Goal: Contribute content: Add original content to the website for others to see

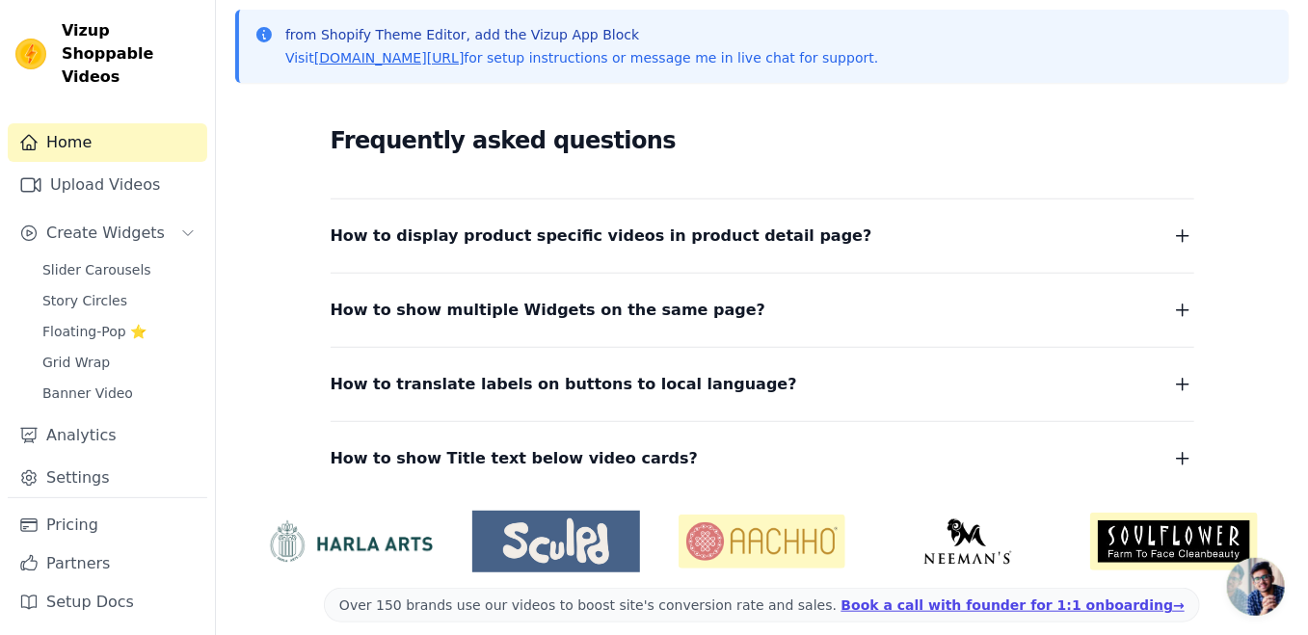
scroll to position [342, 0]
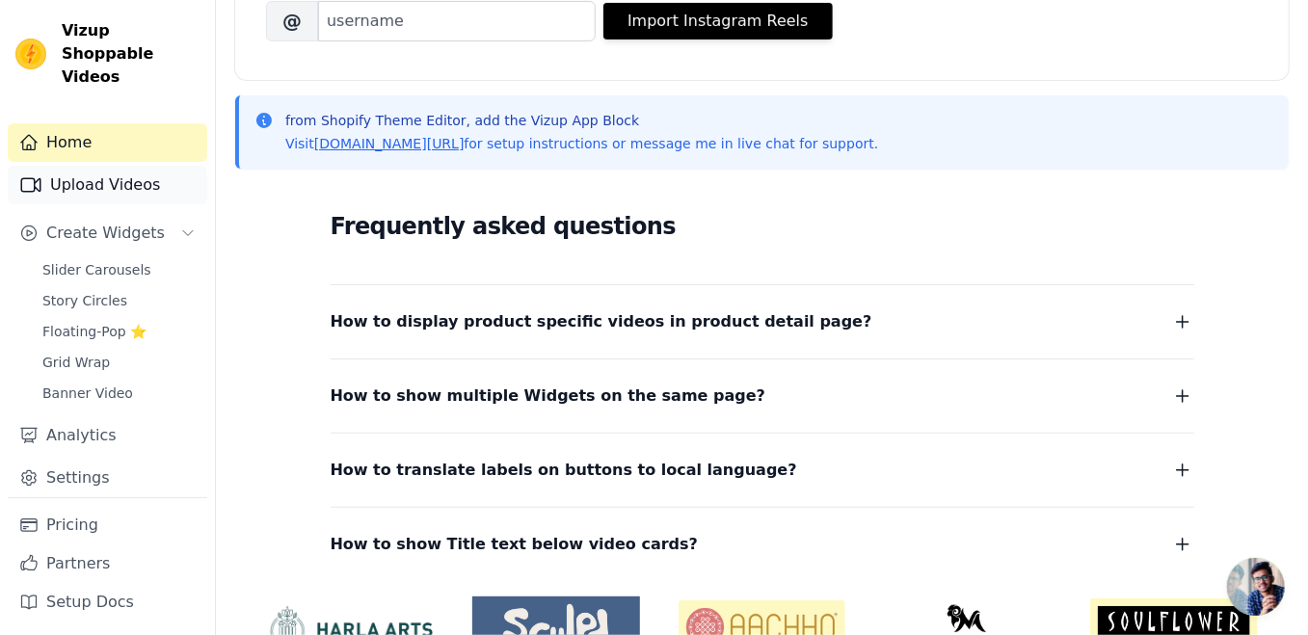
click at [113, 169] on link "Upload Videos" at bounding box center [108, 185] width 200 height 39
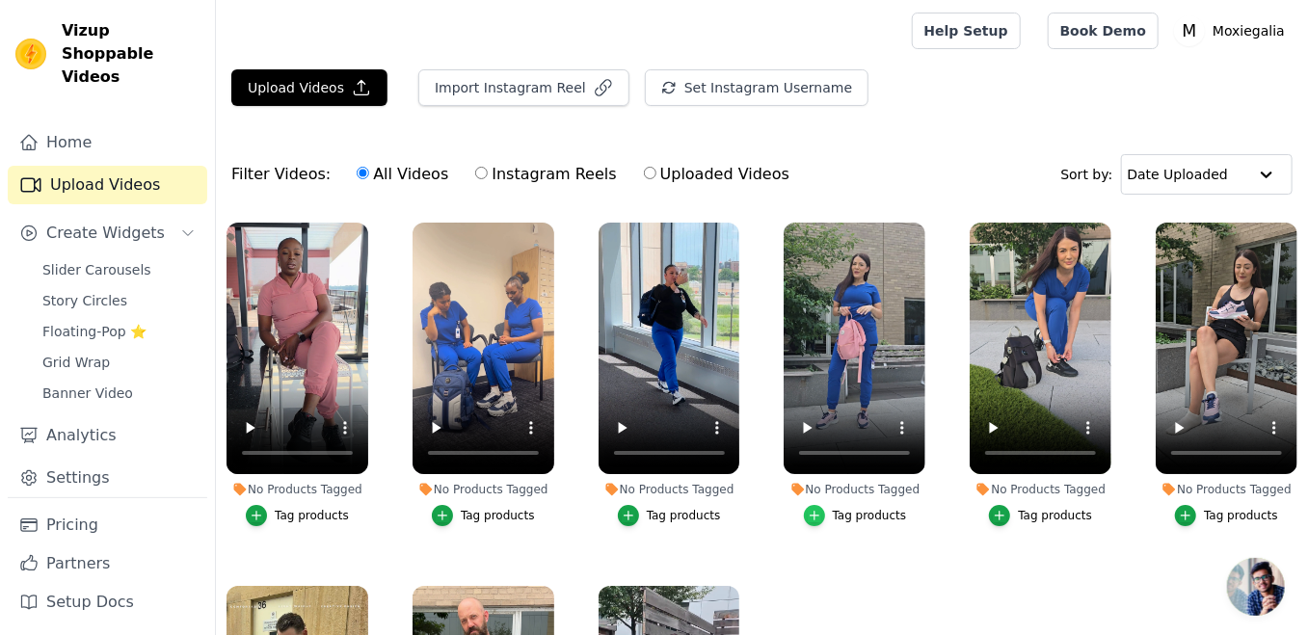
click at [817, 513] on icon "button" at bounding box center [814, 515] width 13 height 13
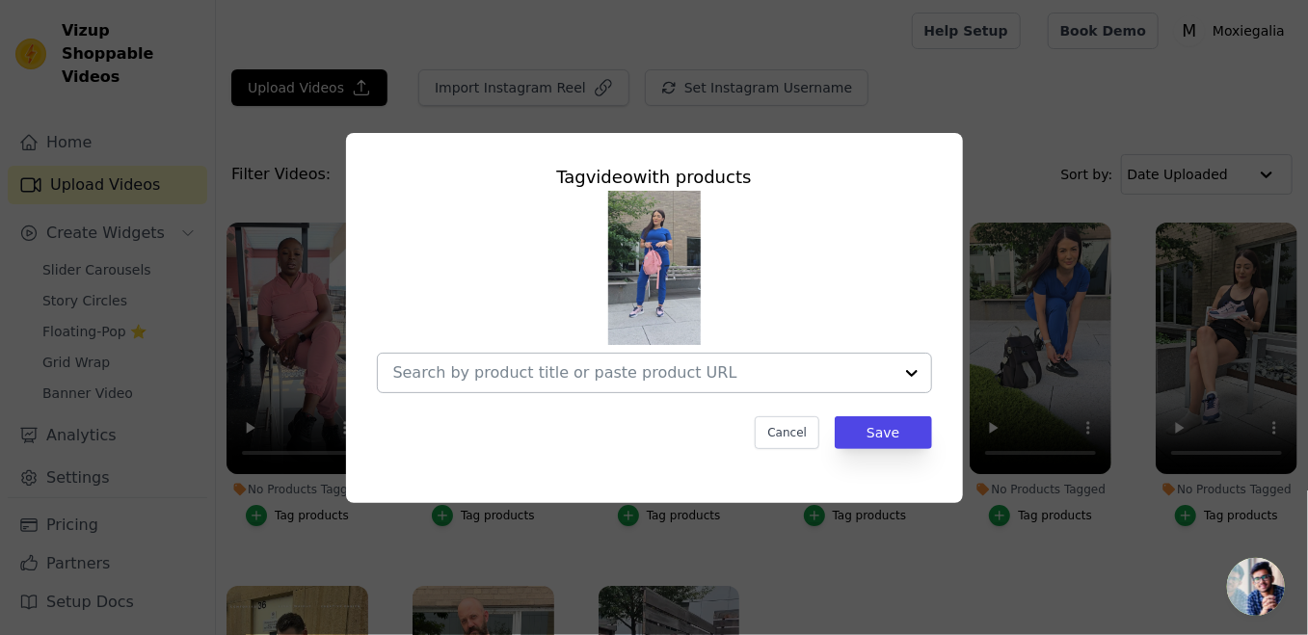
click at [913, 372] on div at bounding box center [912, 373] width 39 height 39
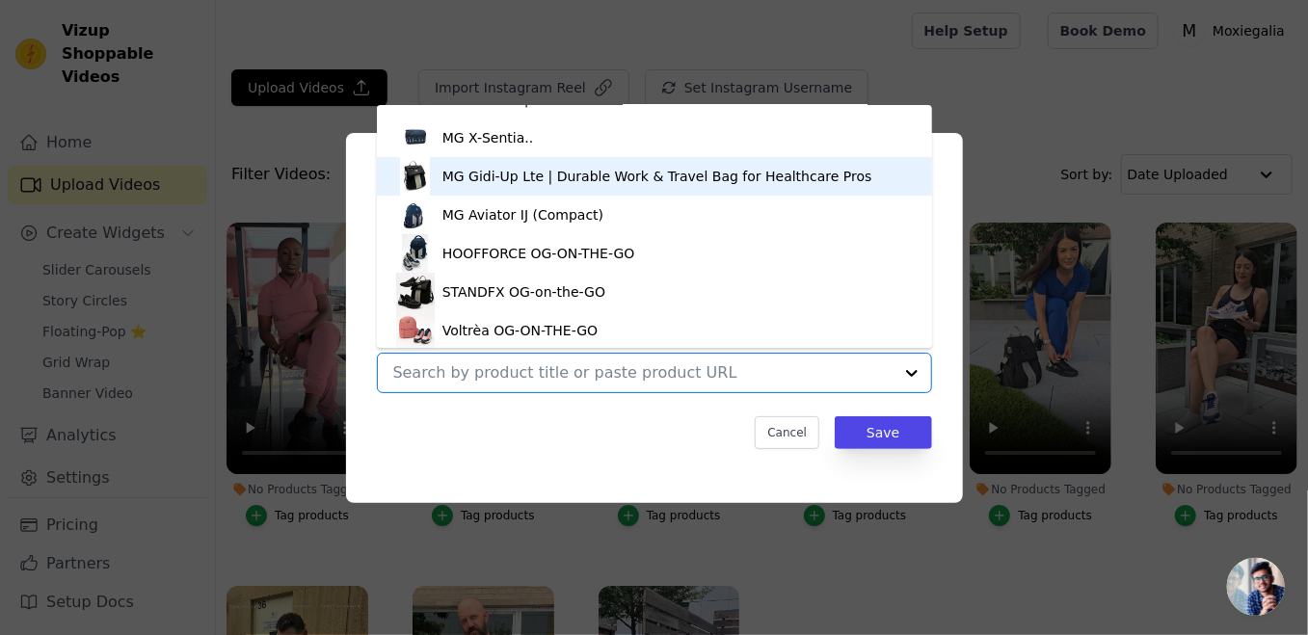
scroll to position [180, 0]
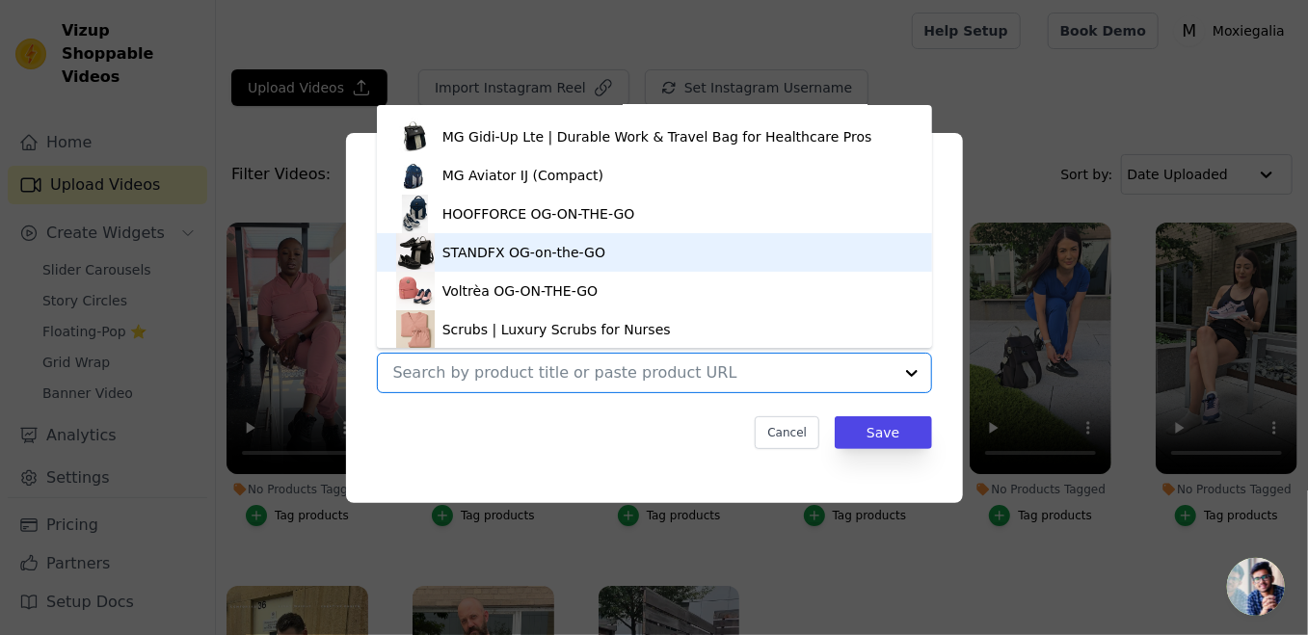
click at [1021, 147] on div "Tag video with products MG Voltéa LTE | Lightweight Sneakers for Nurses & Activ…" at bounding box center [654, 318] width 1246 height 432
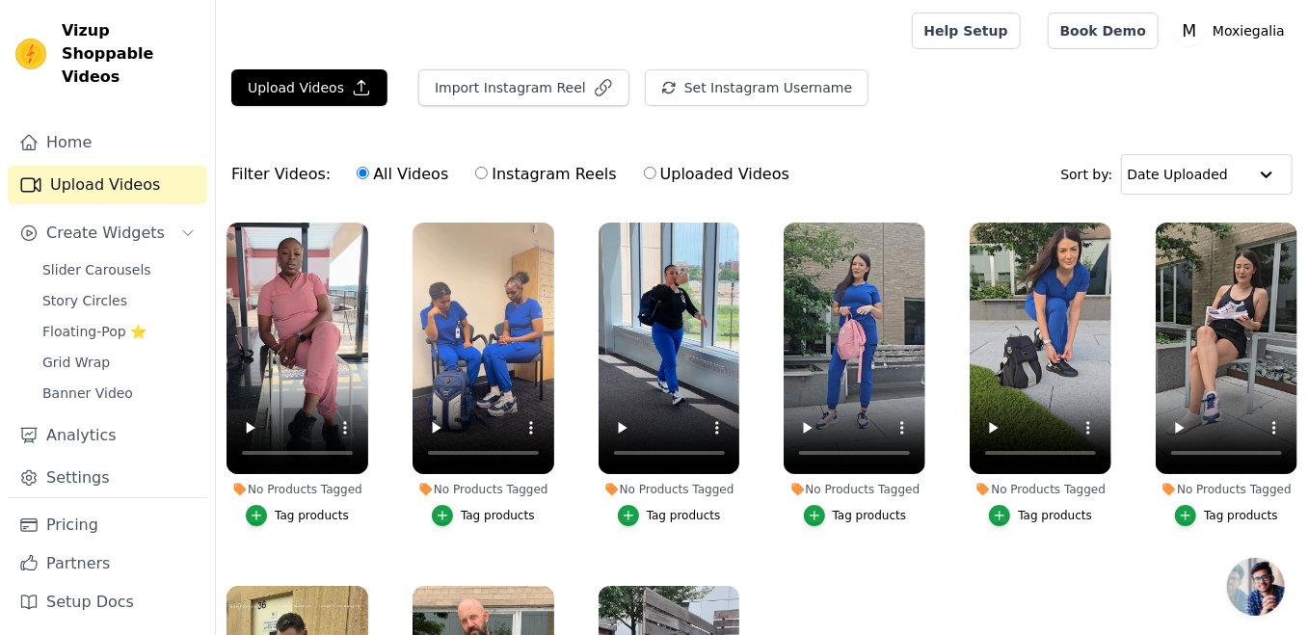
click at [849, 514] on div "Tag products" at bounding box center [870, 515] width 74 height 15
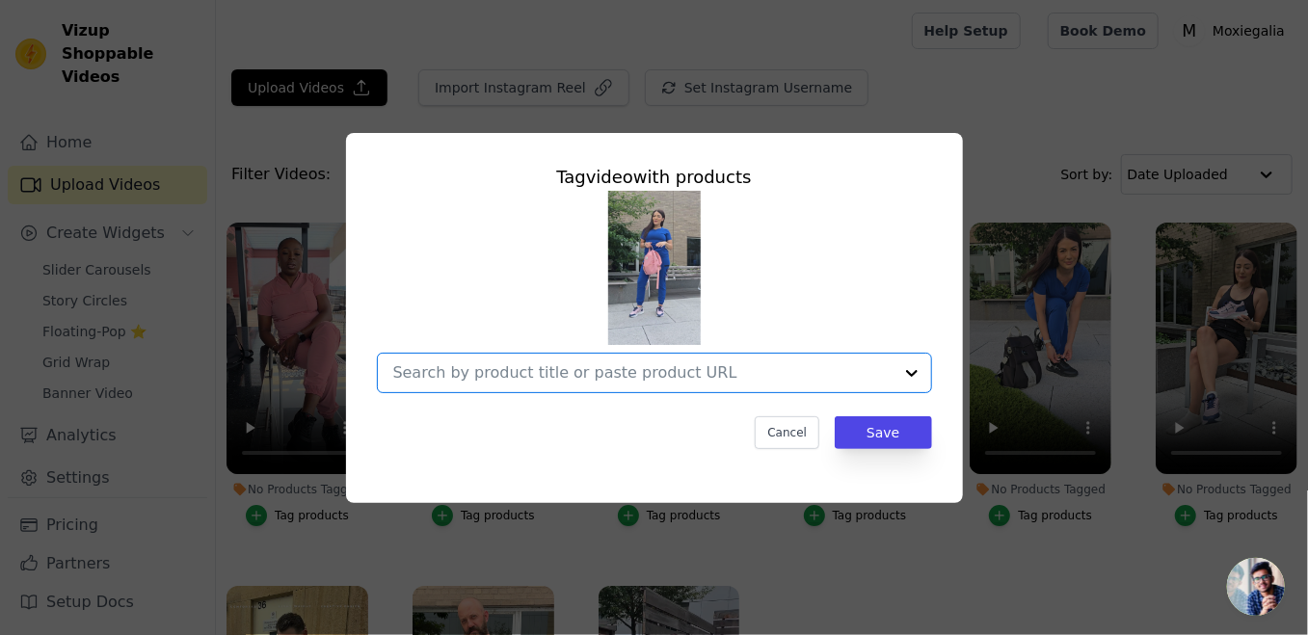
click at [677, 371] on input "No Products Tagged Tag video with products Option undefined, selected. Select i…" at bounding box center [642, 372] width 499 height 18
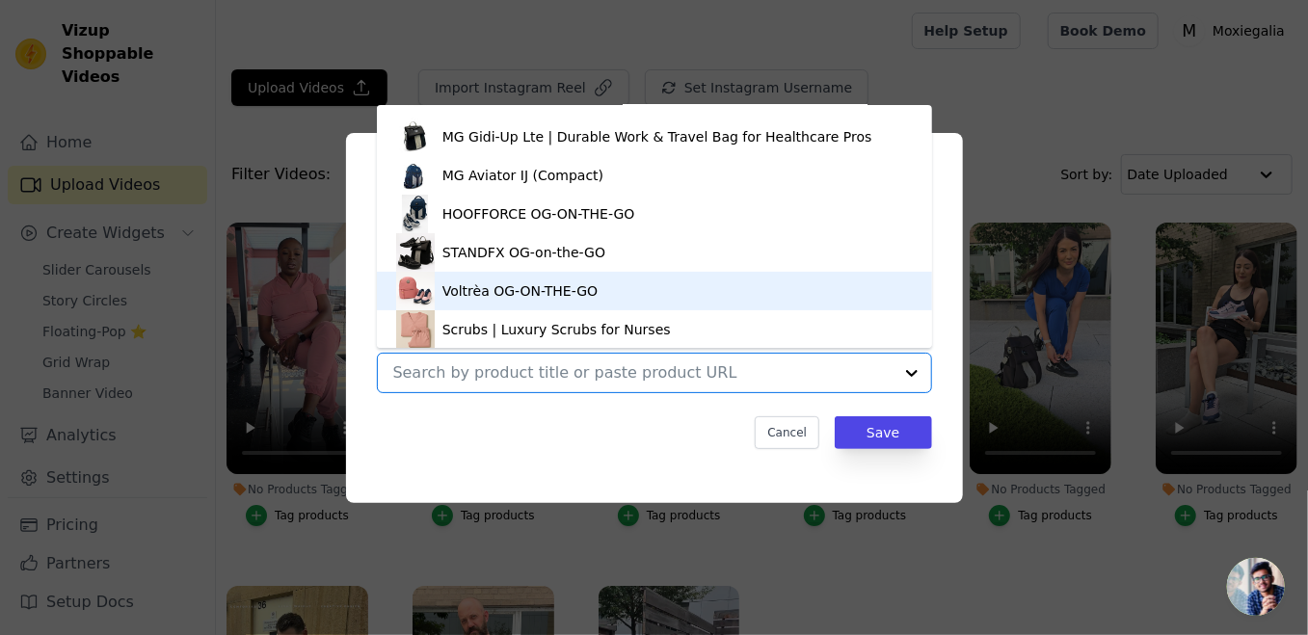
click at [502, 282] on div "Voltrèa OG-ON-THE-GO" at bounding box center [519, 290] width 155 height 19
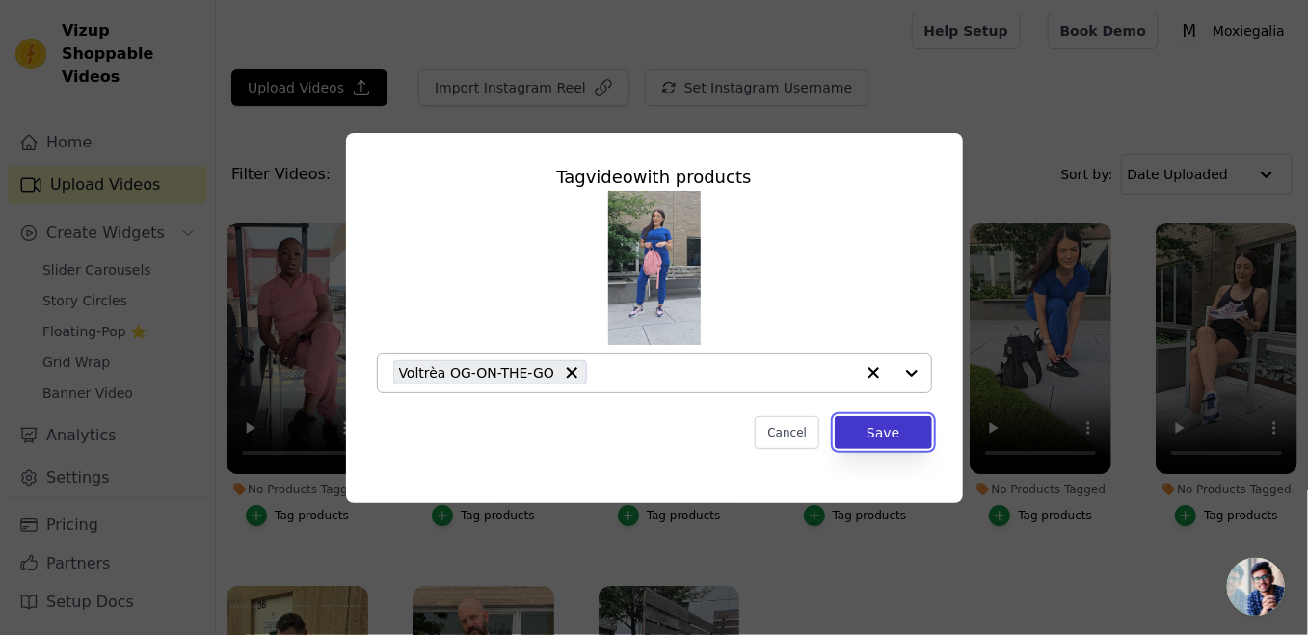
click at [872, 427] on button "Save" at bounding box center [883, 432] width 96 height 33
